Goal: Task Accomplishment & Management: Manage account settings

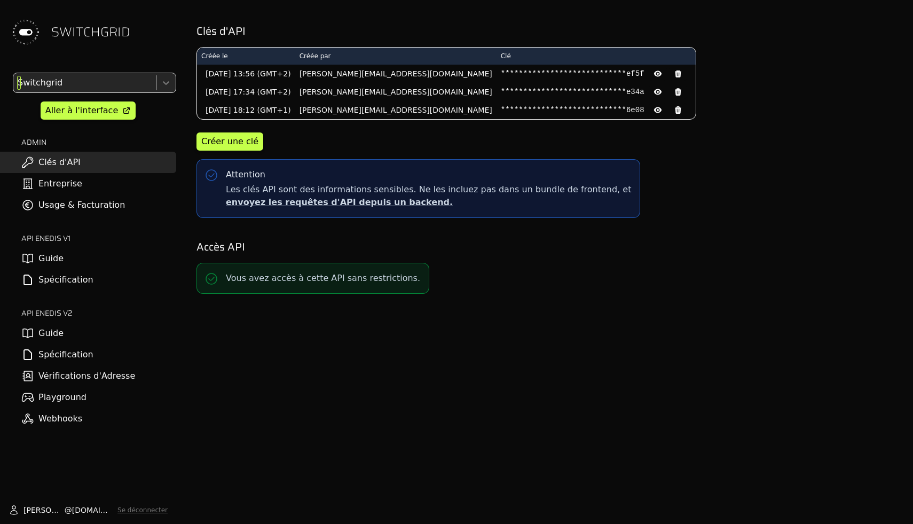
click at [82, 84] on div at bounding box center [83, 82] width 136 height 15
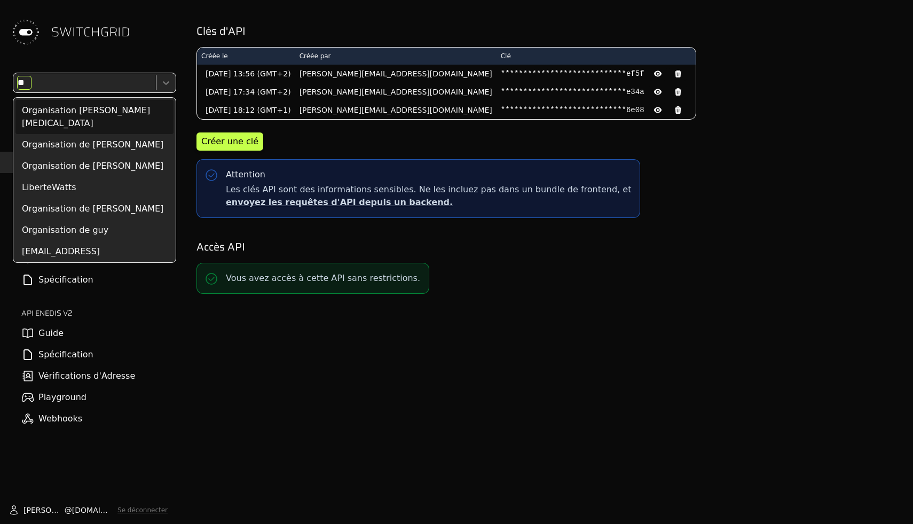
type input "***"
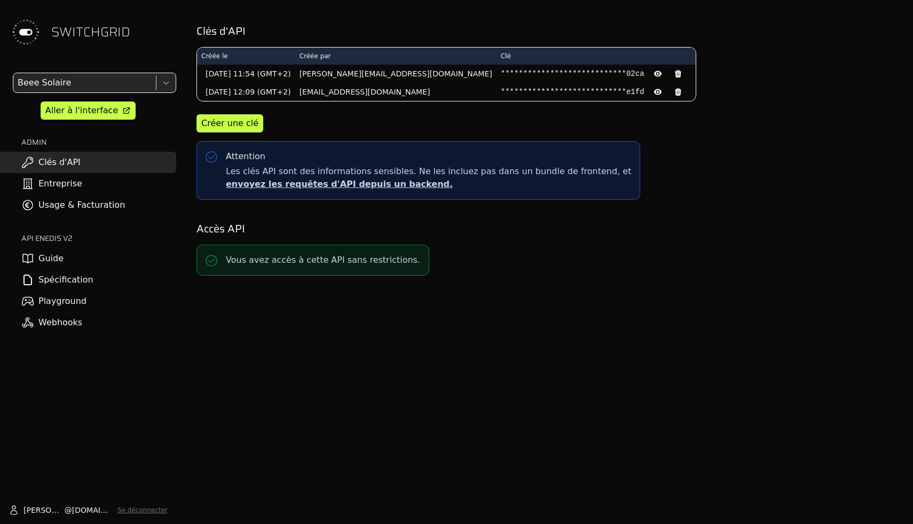
click at [121, 207] on link "Usage & Facturation" at bounding box center [88, 204] width 176 height 21
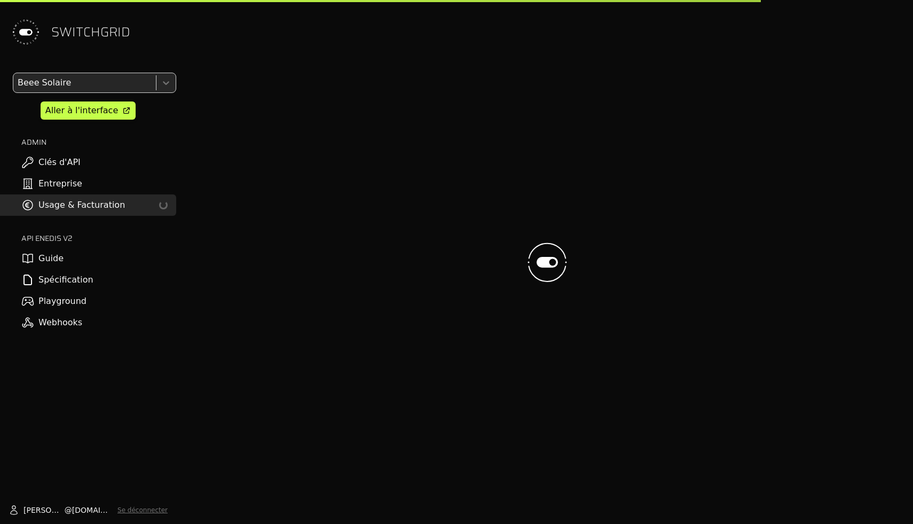
drag, startPoint x: 104, startPoint y: 175, endPoint x: 111, endPoint y: 177, distance: 6.9
click at [105, 175] on link "Entreprise" at bounding box center [88, 183] width 176 height 21
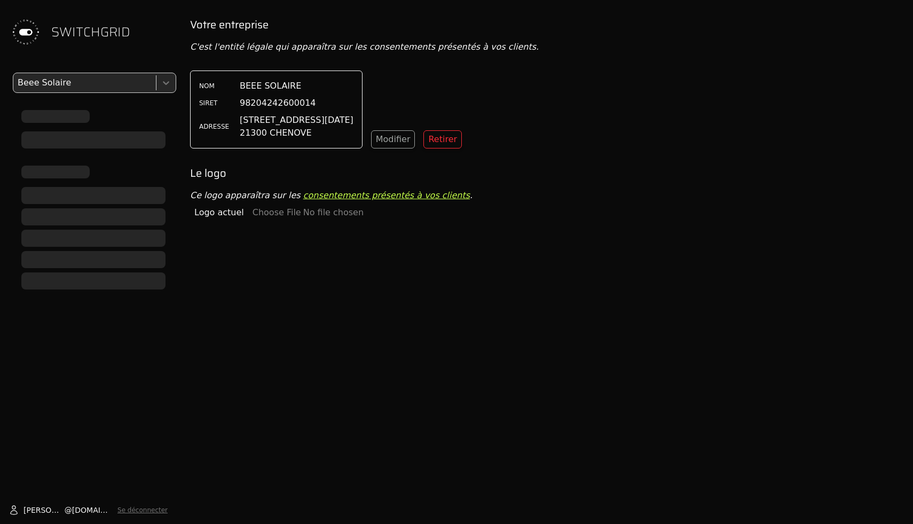
drag, startPoint x: 350, startPoint y: 283, endPoint x: 210, endPoint y: 1, distance: 315.4
click at [211, 5] on div "SWITCHGRID Beee [PERSON_NAME] @ [DOMAIN_NAME] Se déconnecter Votre entreprise C…" at bounding box center [456, 262] width 913 height 524
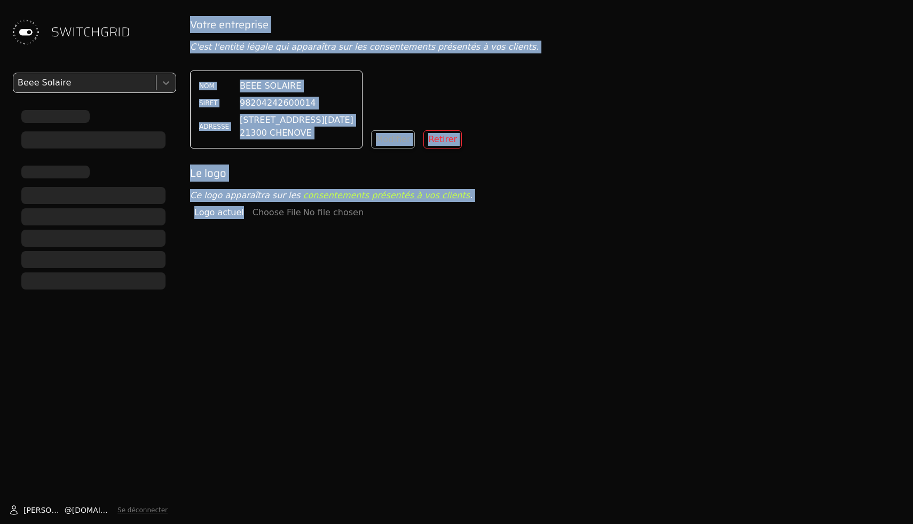
click at [327, 329] on div "Votre entreprise C'est l'entité légale qui apparaîtra sur les consentements pré…" at bounding box center [547, 279] width 731 height 524
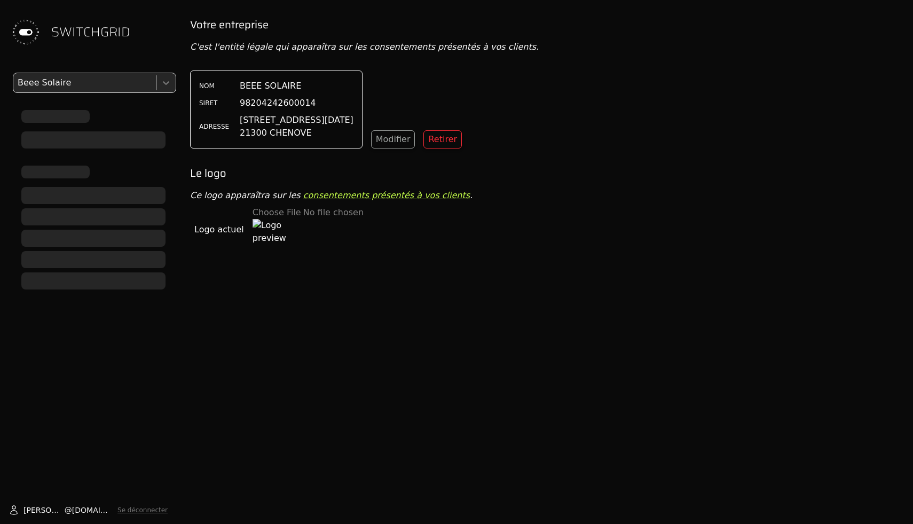
click at [320, 48] on p "C'est l'entité légale qui apparaîtra sur les consentements présentés à vos clie…" at bounding box center [547, 47] width 714 height 13
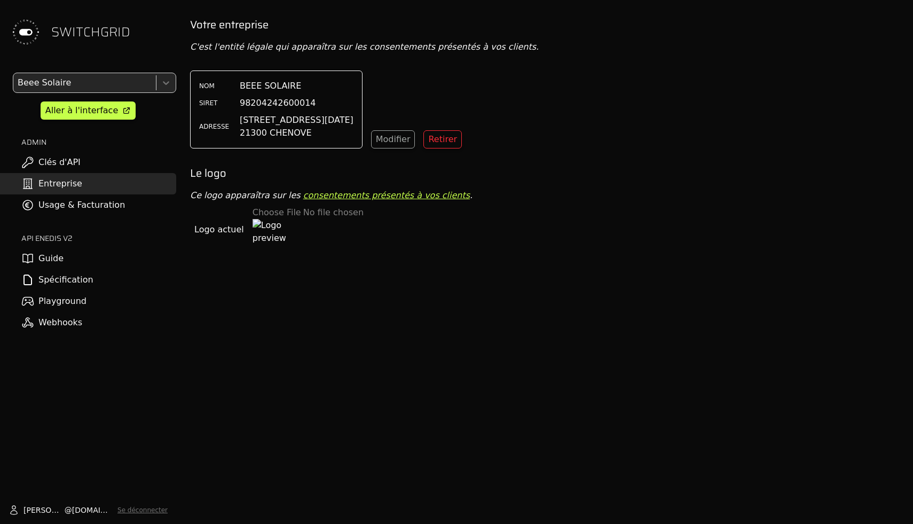
click at [278, 274] on div "Votre entreprise C'est l'entité légale qui apparaîtra sur les consentements pré…" at bounding box center [547, 279] width 731 height 524
click at [273, 242] on img at bounding box center [270, 236] width 34 height 34
click at [273, 234] on img at bounding box center [270, 236] width 34 height 34
click at [348, 266] on div "Votre entreprise C'est l'entité légale qui apparaîtra sur les consentements pré…" at bounding box center [547, 279] width 731 height 524
